Goal: Check status: Check status

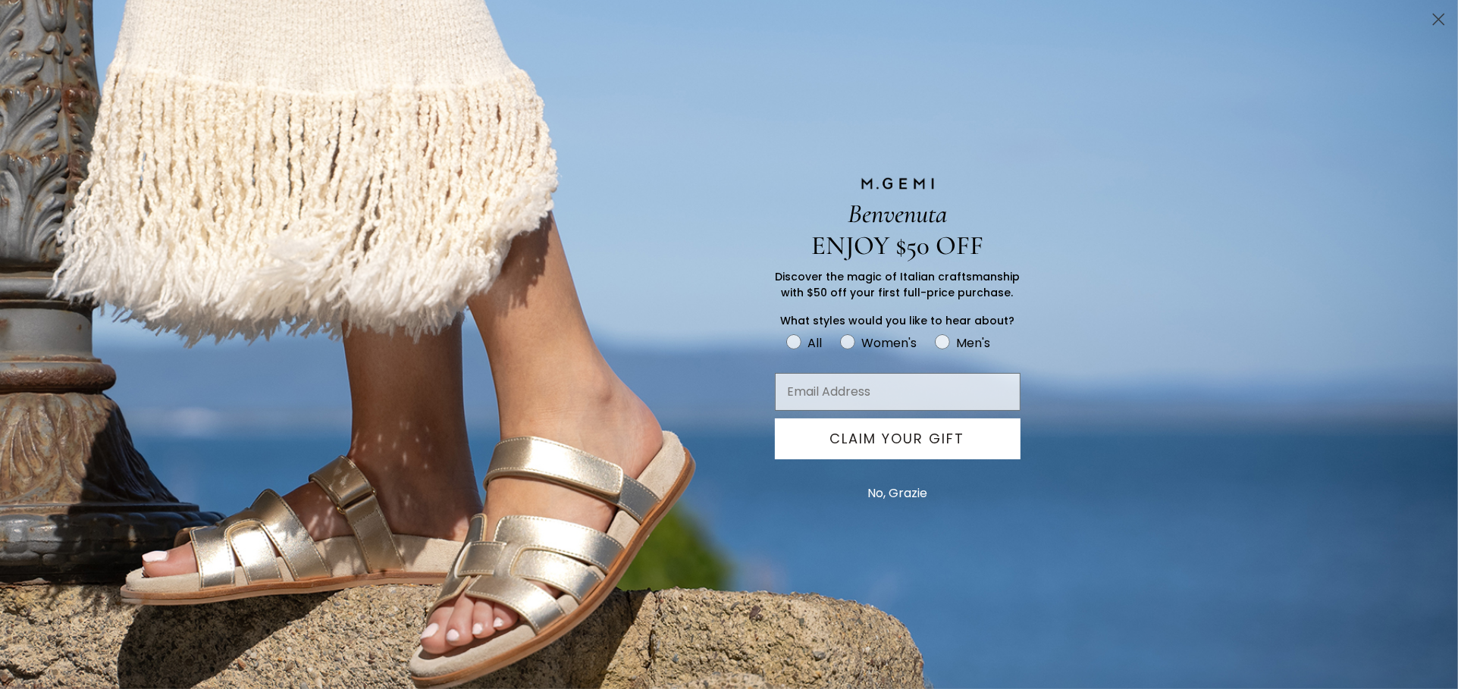
click at [1437, 22] on circle "Close dialog" at bounding box center [1438, 19] width 25 height 25
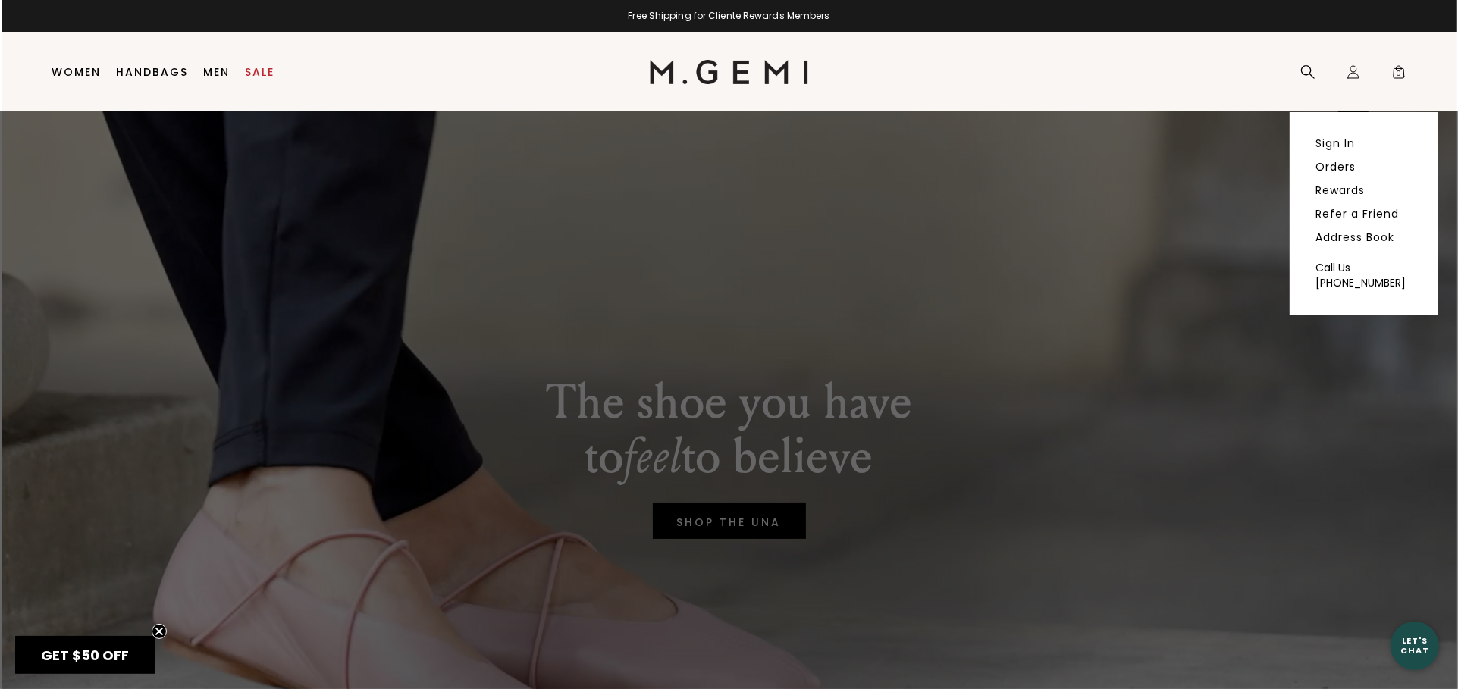
click at [1353, 79] on icon "Icons/20x20/profile@2x" at bounding box center [1353, 71] width 15 height 15
click at [1337, 142] on link "Sign In" at bounding box center [1335, 143] width 39 height 14
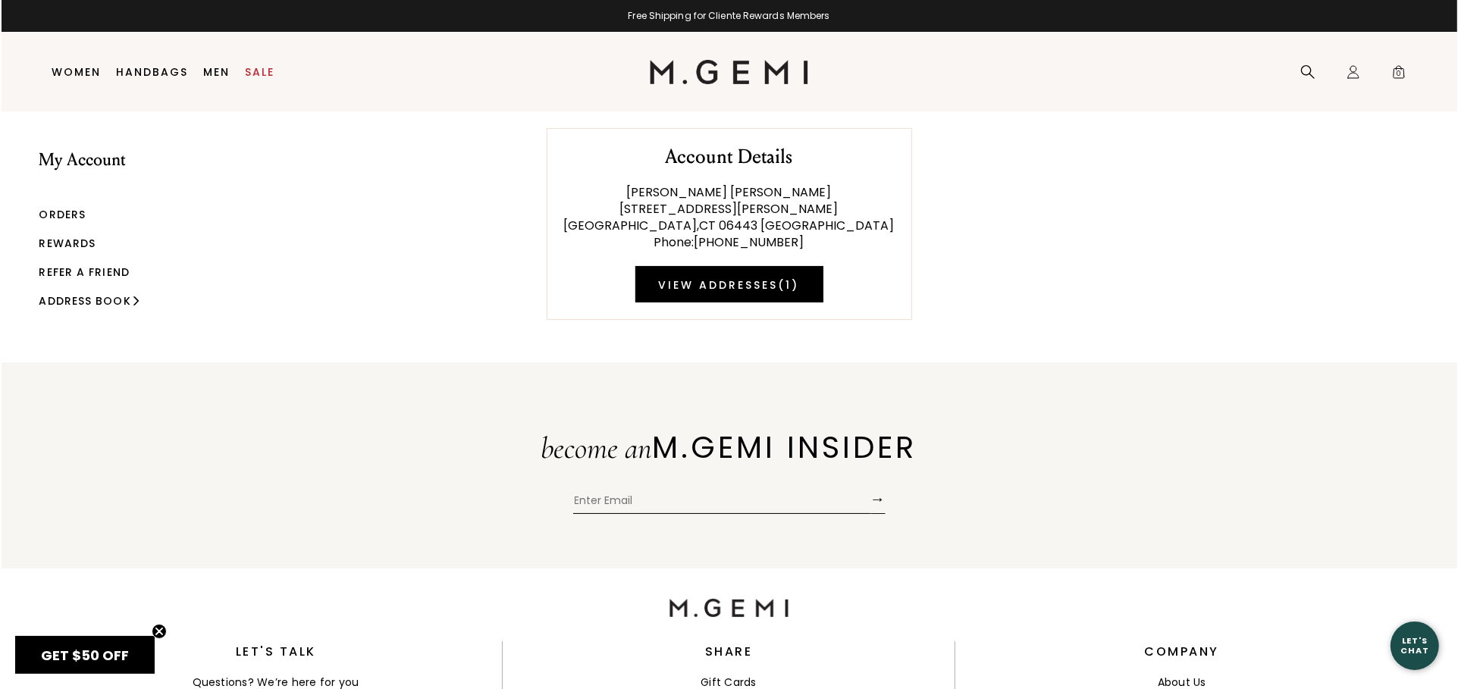
click at [58, 215] on link "Orders" at bounding box center [62, 214] width 47 height 15
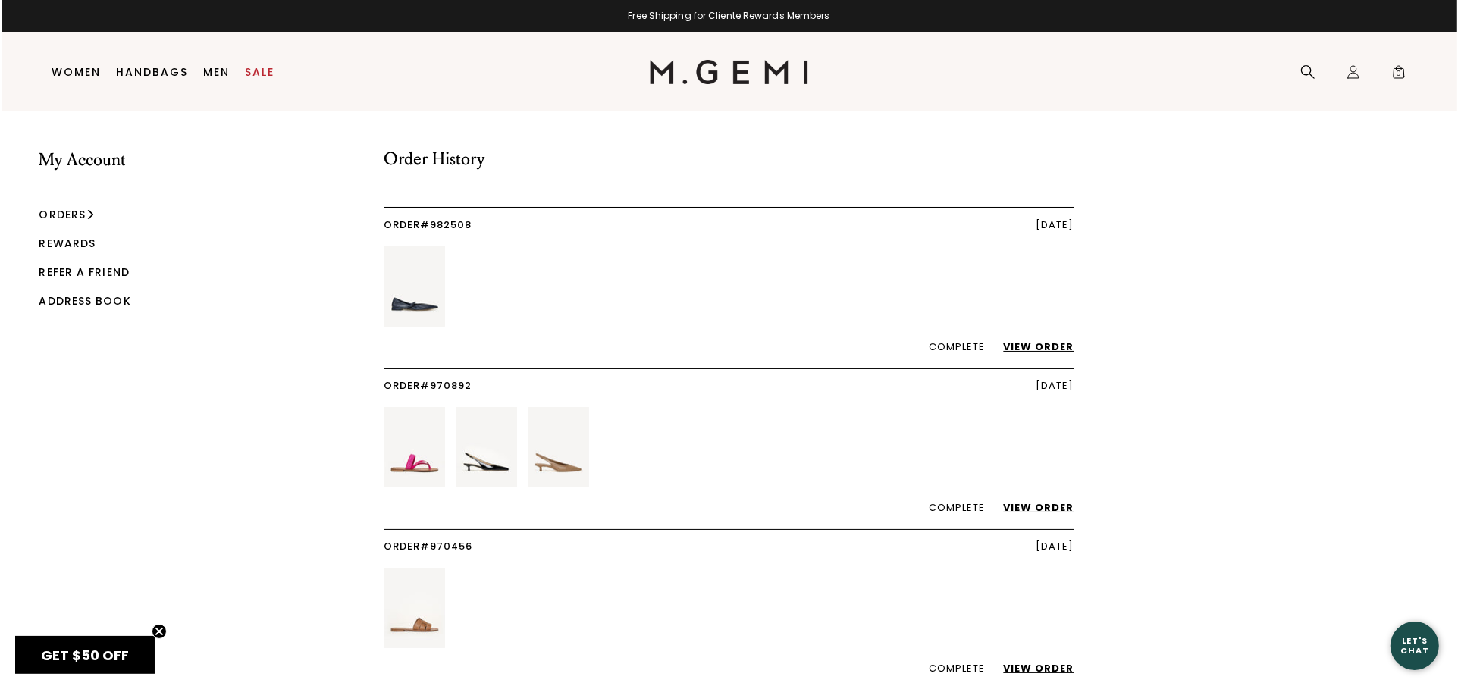
click at [1037, 343] on link "View Order" at bounding box center [1032, 347] width 86 height 14
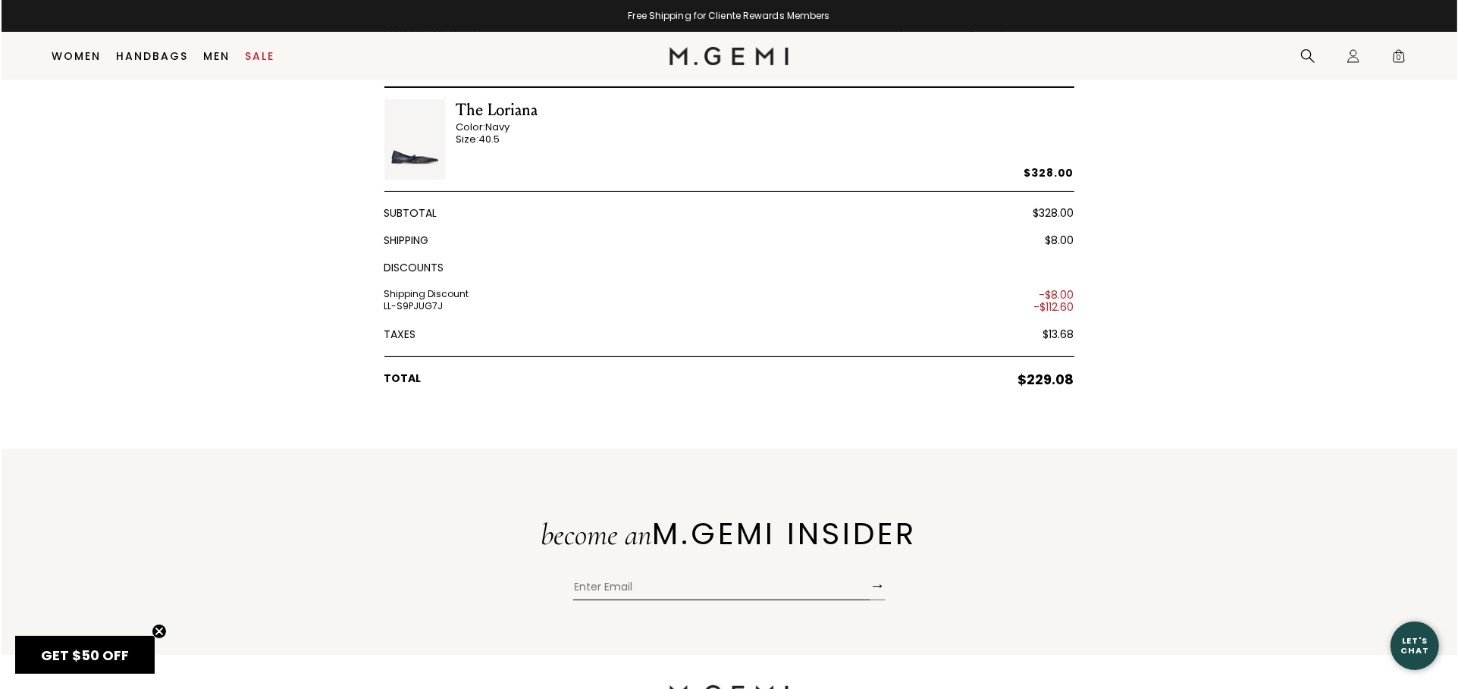
scroll to position [389, 0]
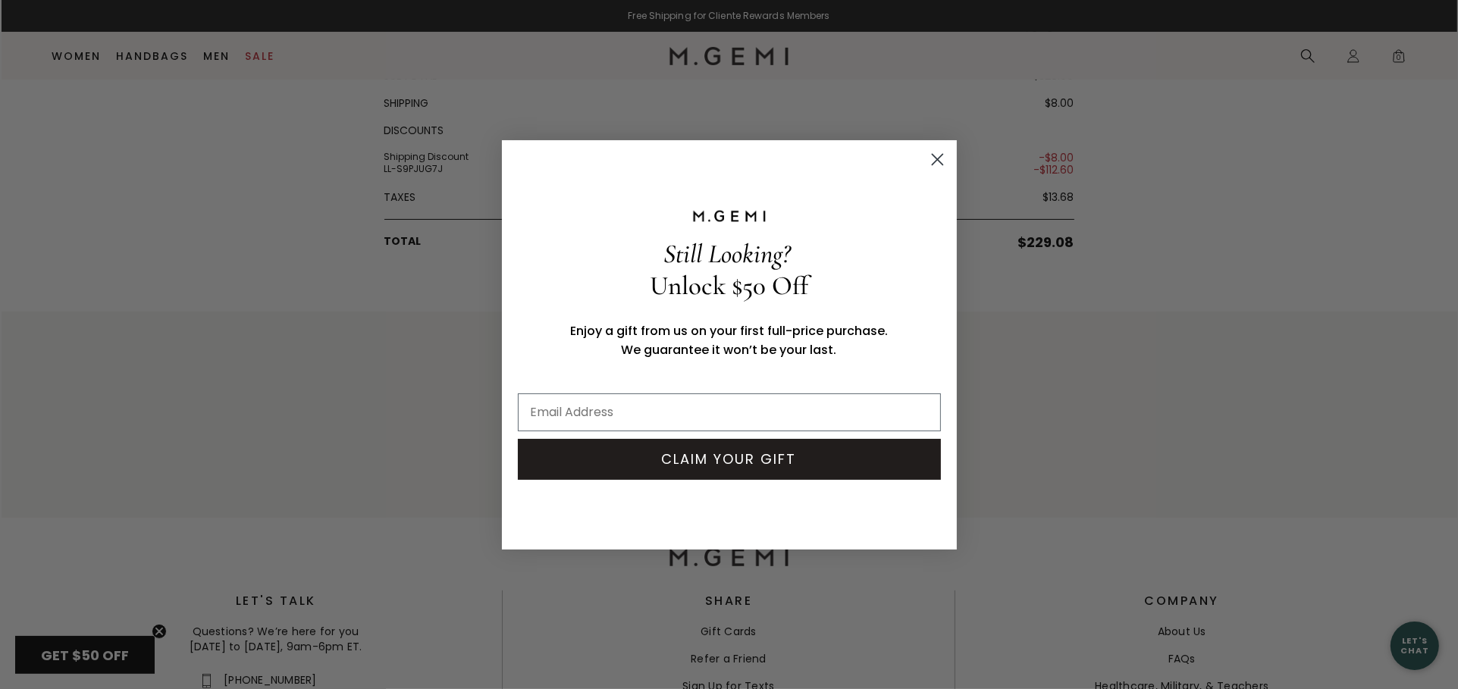
click at [929, 155] on circle "Close dialog" at bounding box center [936, 158] width 25 height 25
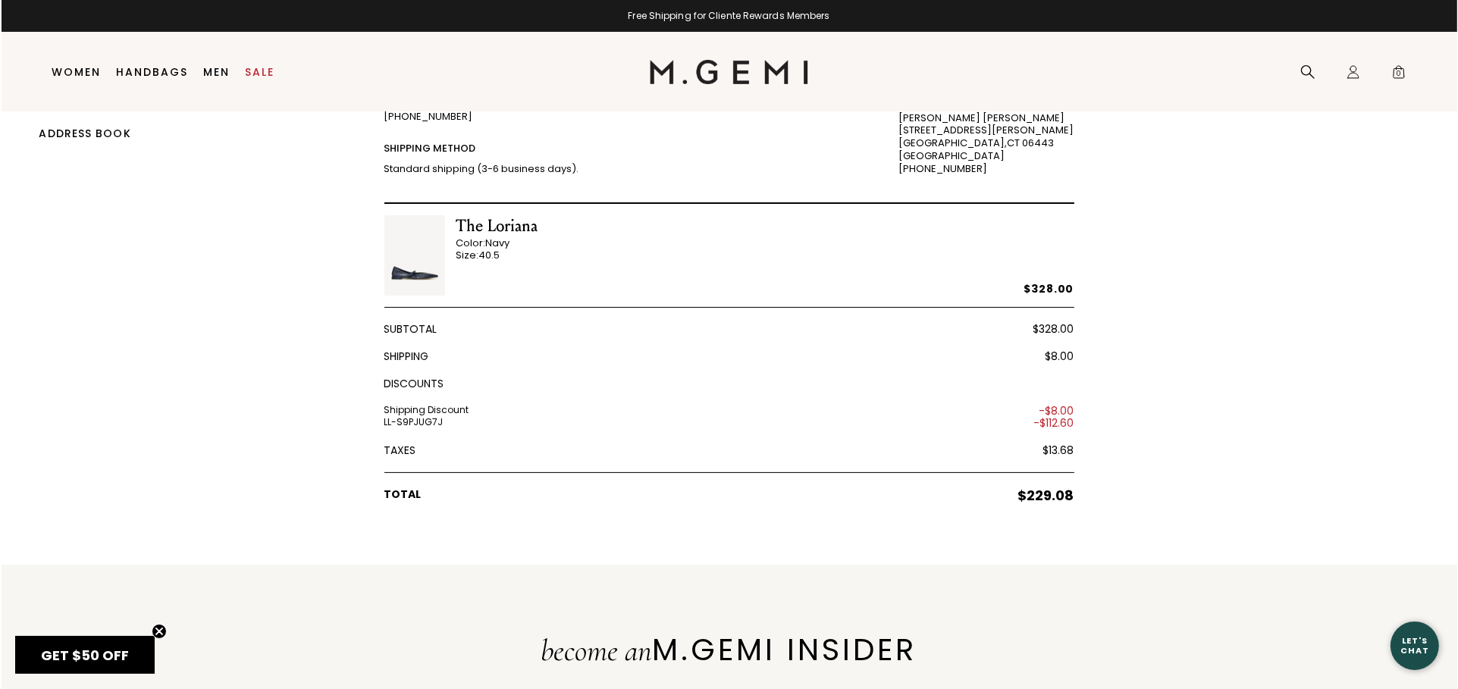
scroll to position [0, 0]
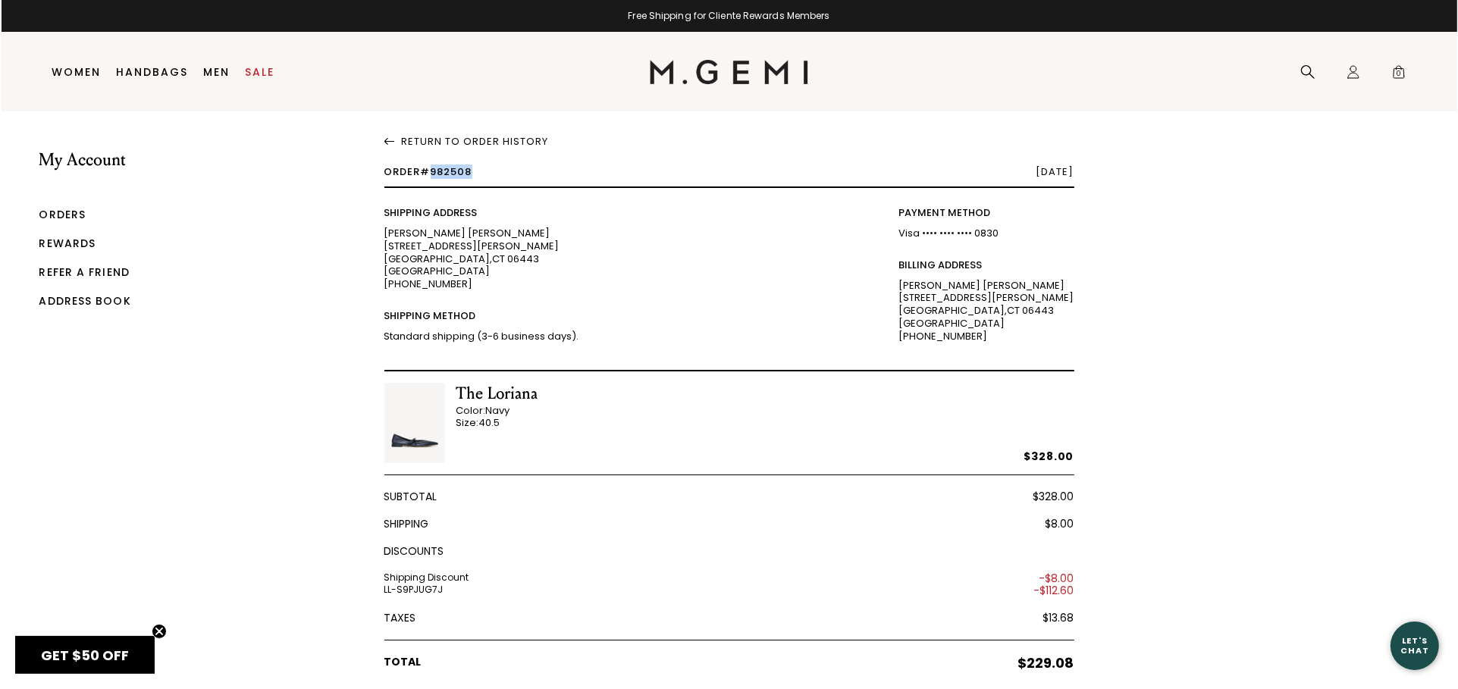
drag, startPoint x: 472, startPoint y: 168, endPoint x: 429, endPoint y: 163, distance: 43.5
click at [429, 163] on div "Return To Order History Order #982508 [DATE] Shipping Address [PERSON_NAME] [ST…" at bounding box center [729, 400] width 728 height 578
copy span "982508"
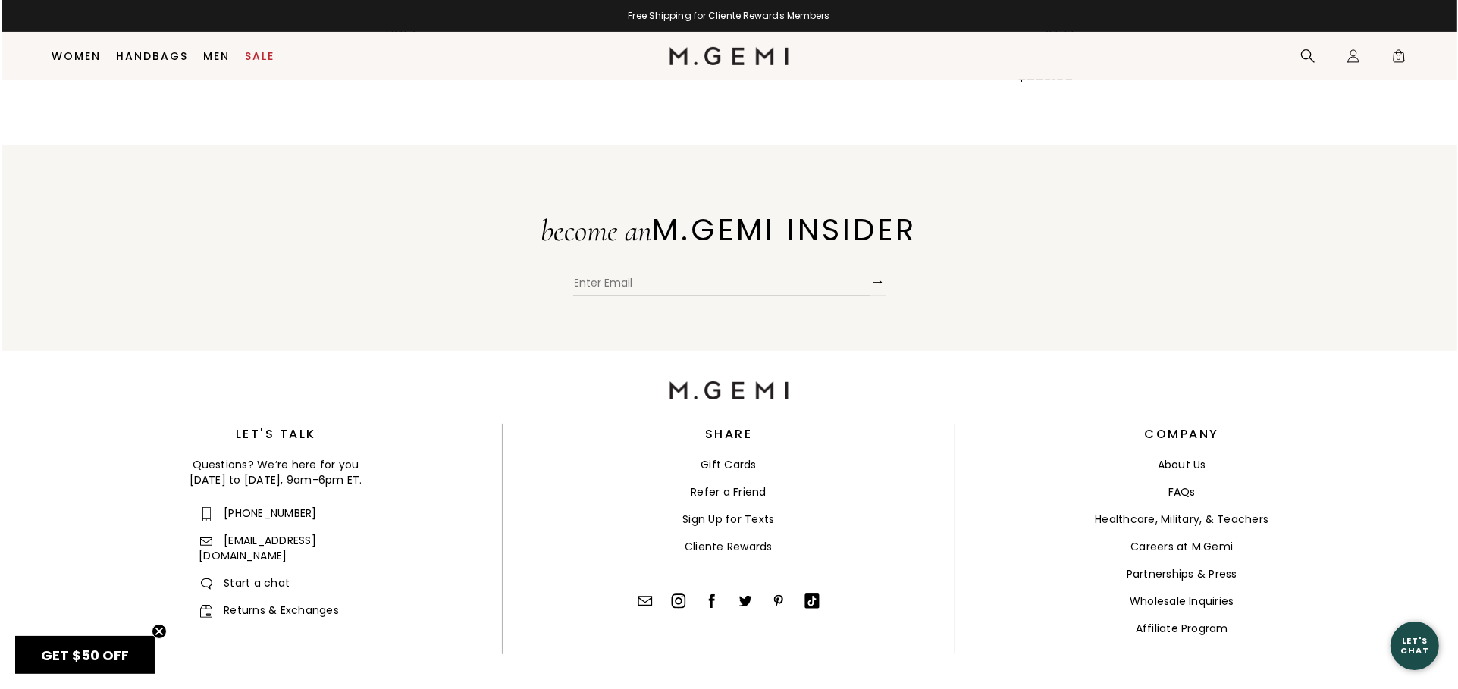
scroll to position [630, 0]
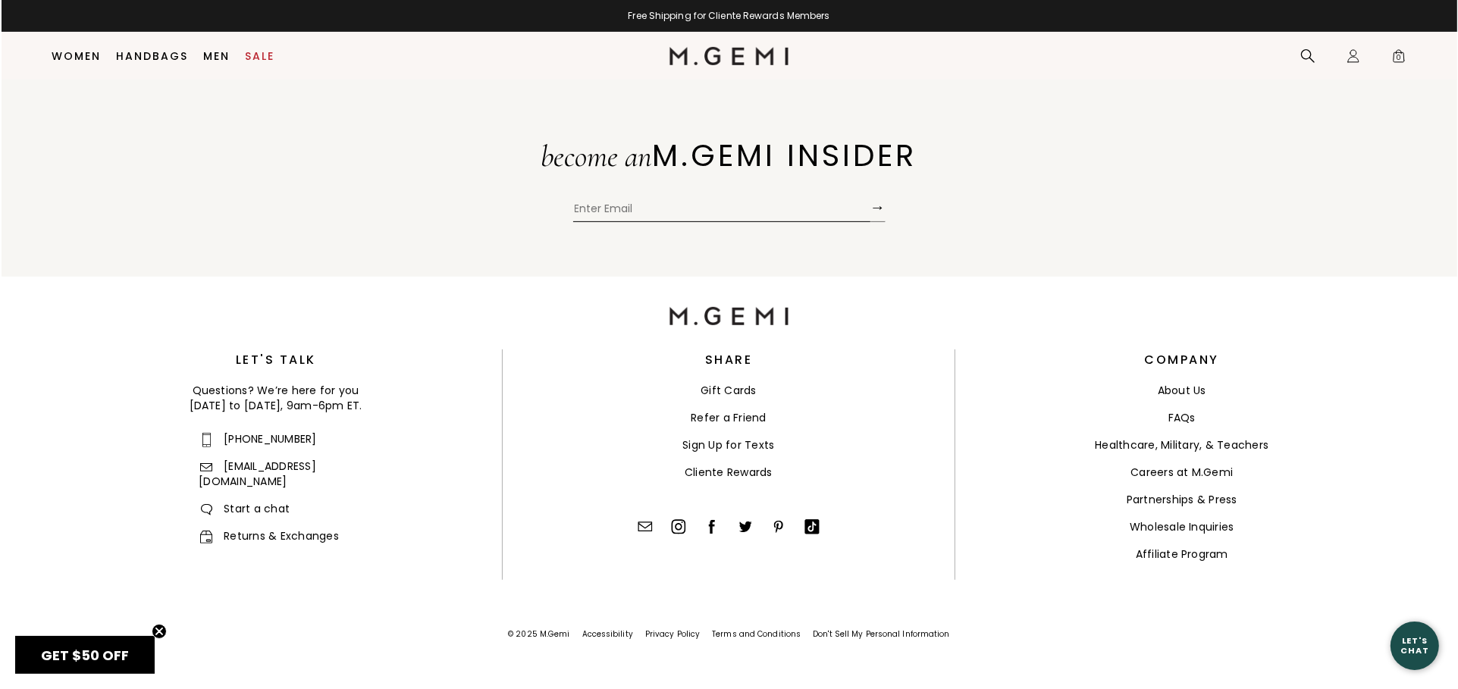
click at [244, 528] on link "Returns & Exchanges" at bounding box center [269, 535] width 140 height 15
